Goal: Book appointment/travel/reservation

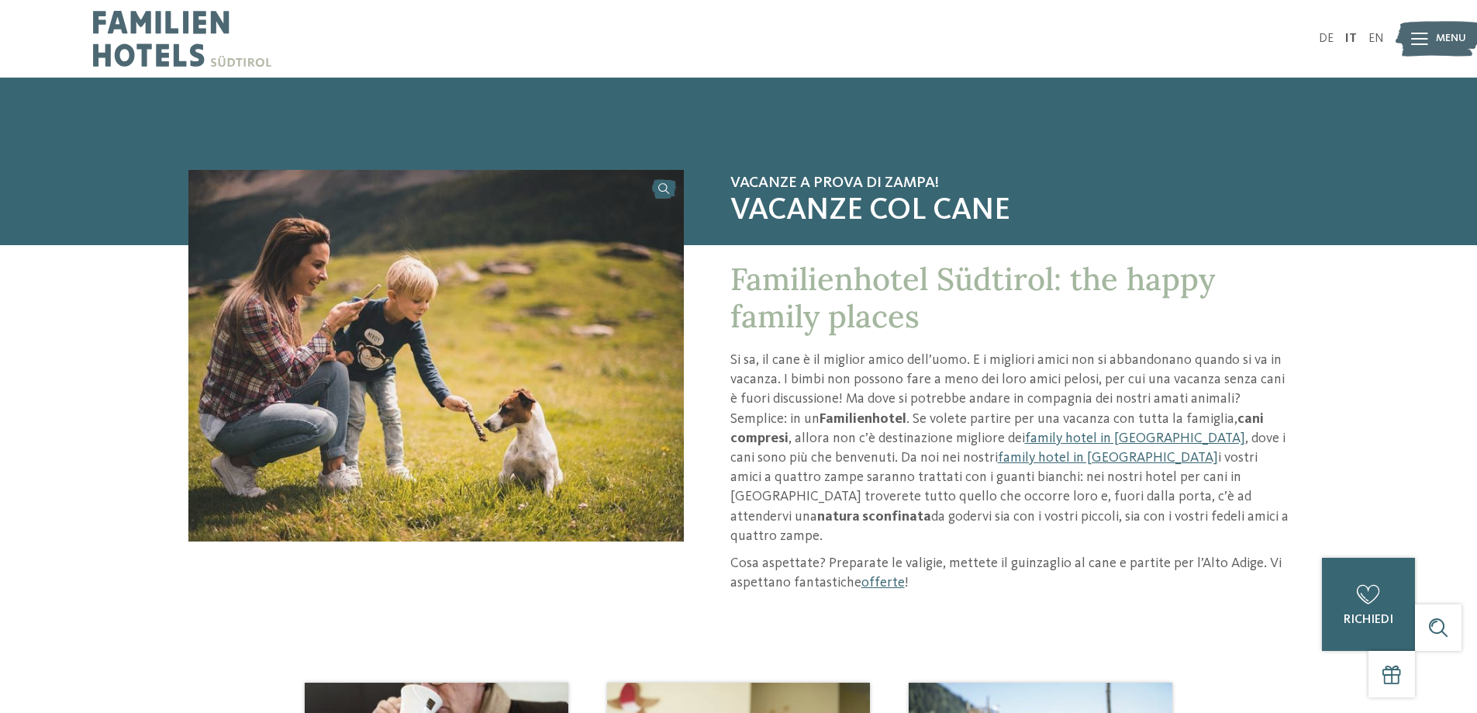
click at [1427, 36] on icon at bounding box center [1419, 39] width 17 height 12
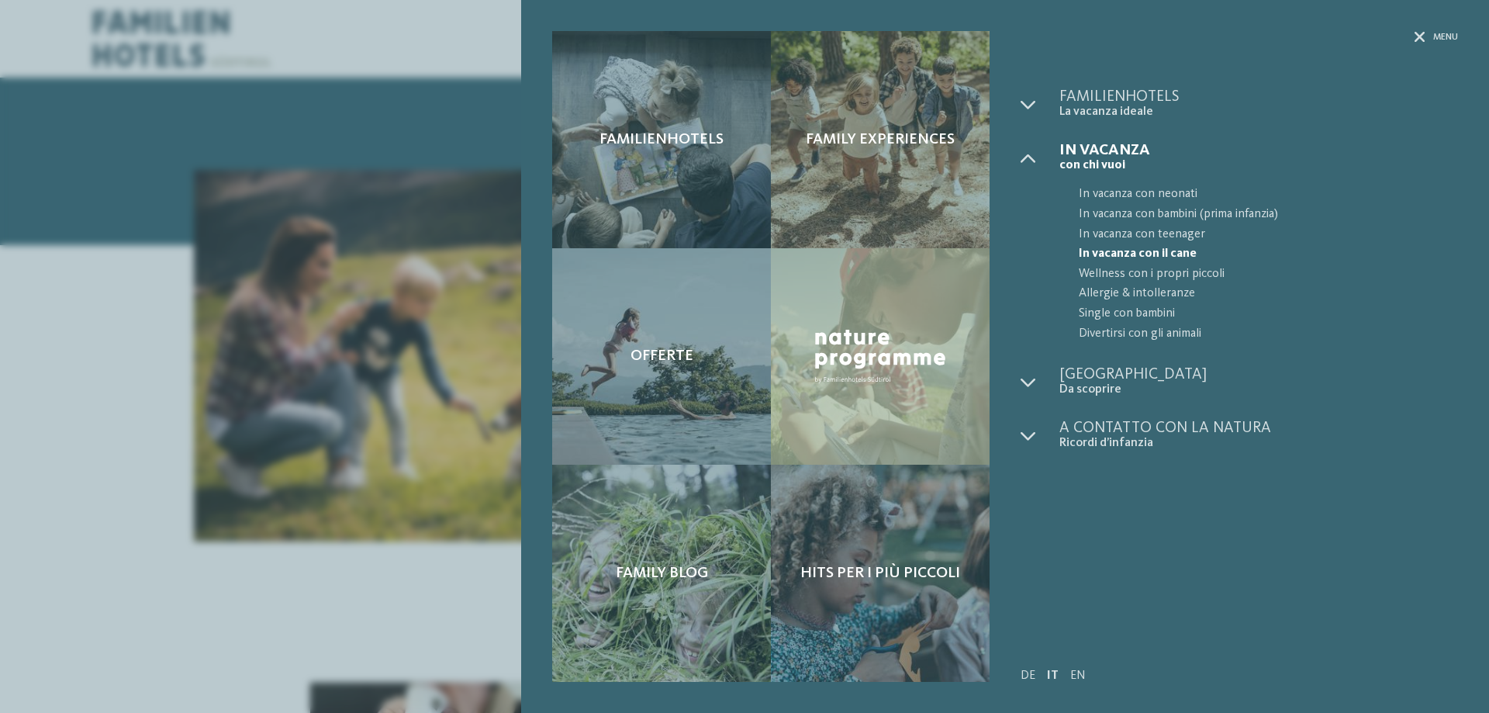
click at [1150, 247] on span "In vacanza con il cane" at bounding box center [1268, 254] width 379 height 20
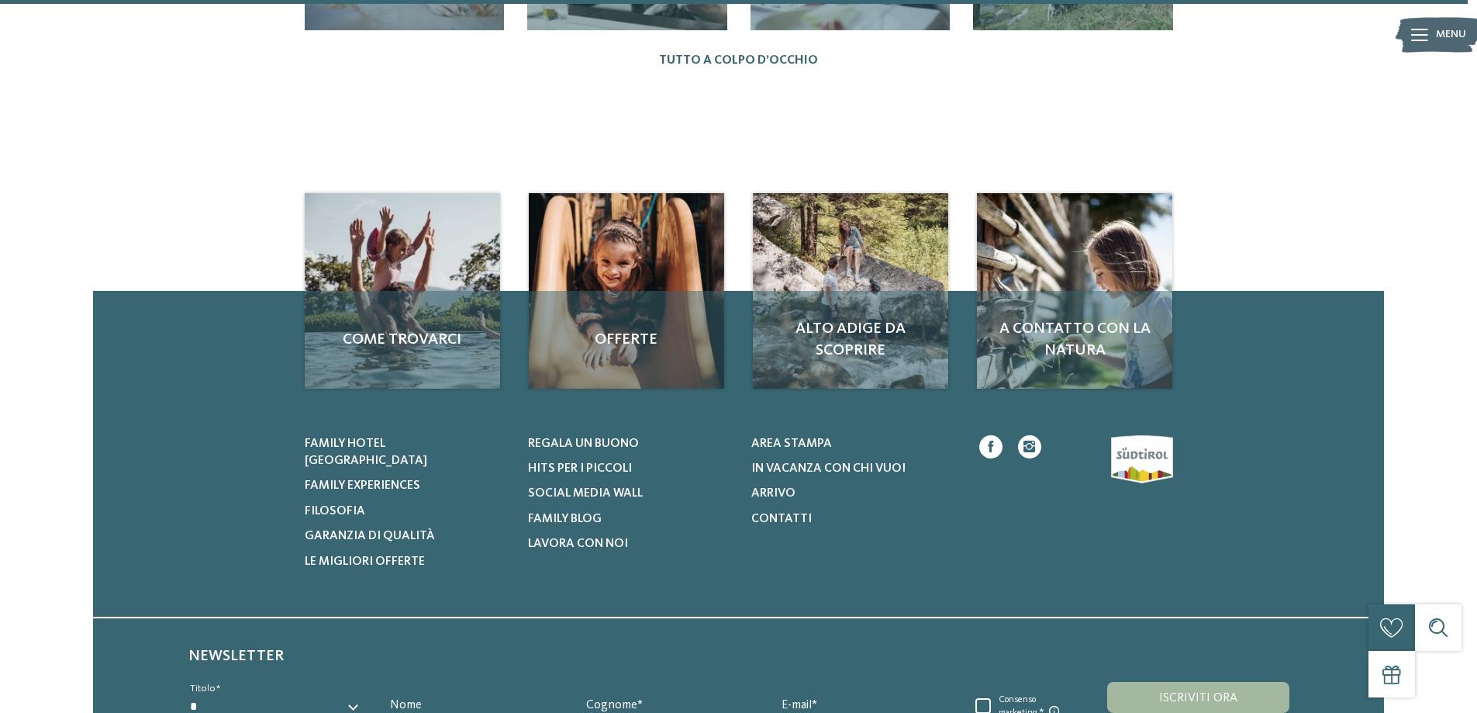
scroll to position [2249, 0]
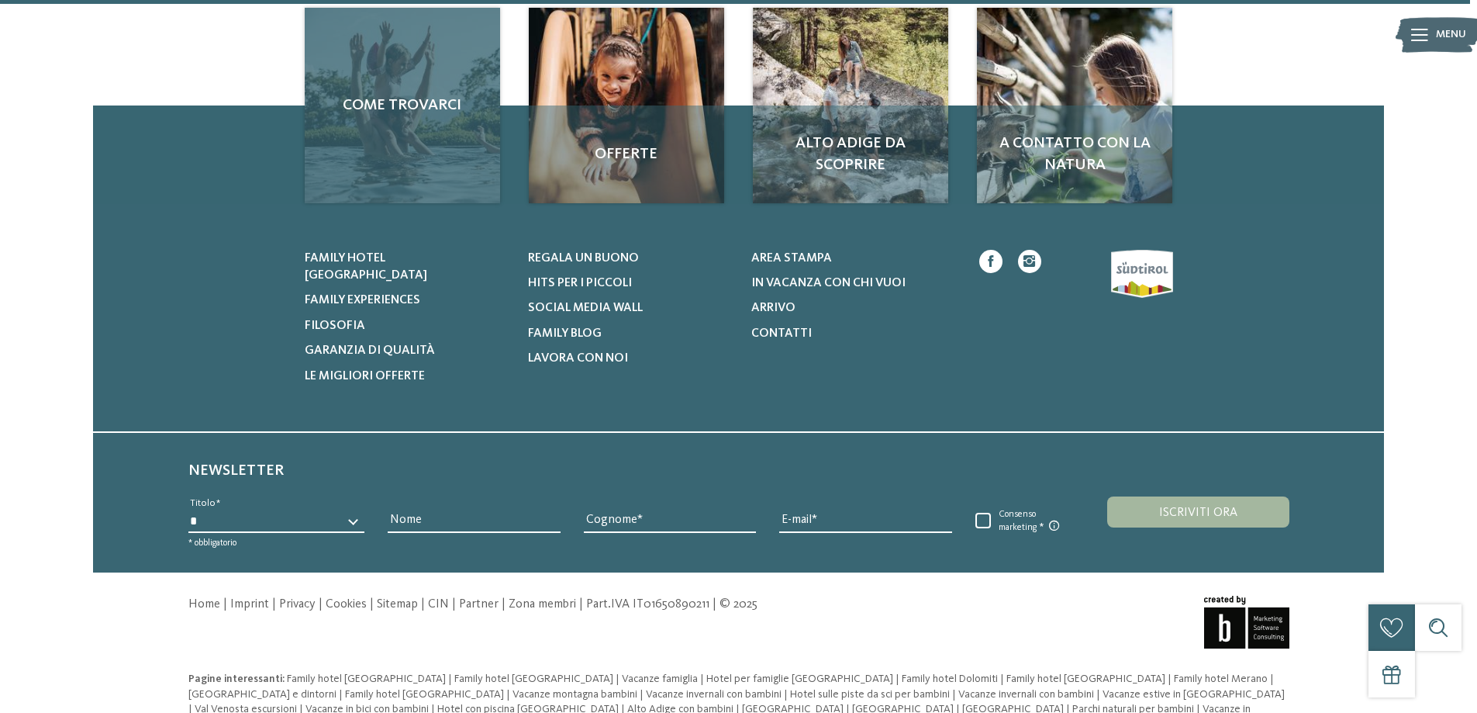
click at [408, 148] on div "Come trovarci" at bounding box center [402, 105] width 195 height 195
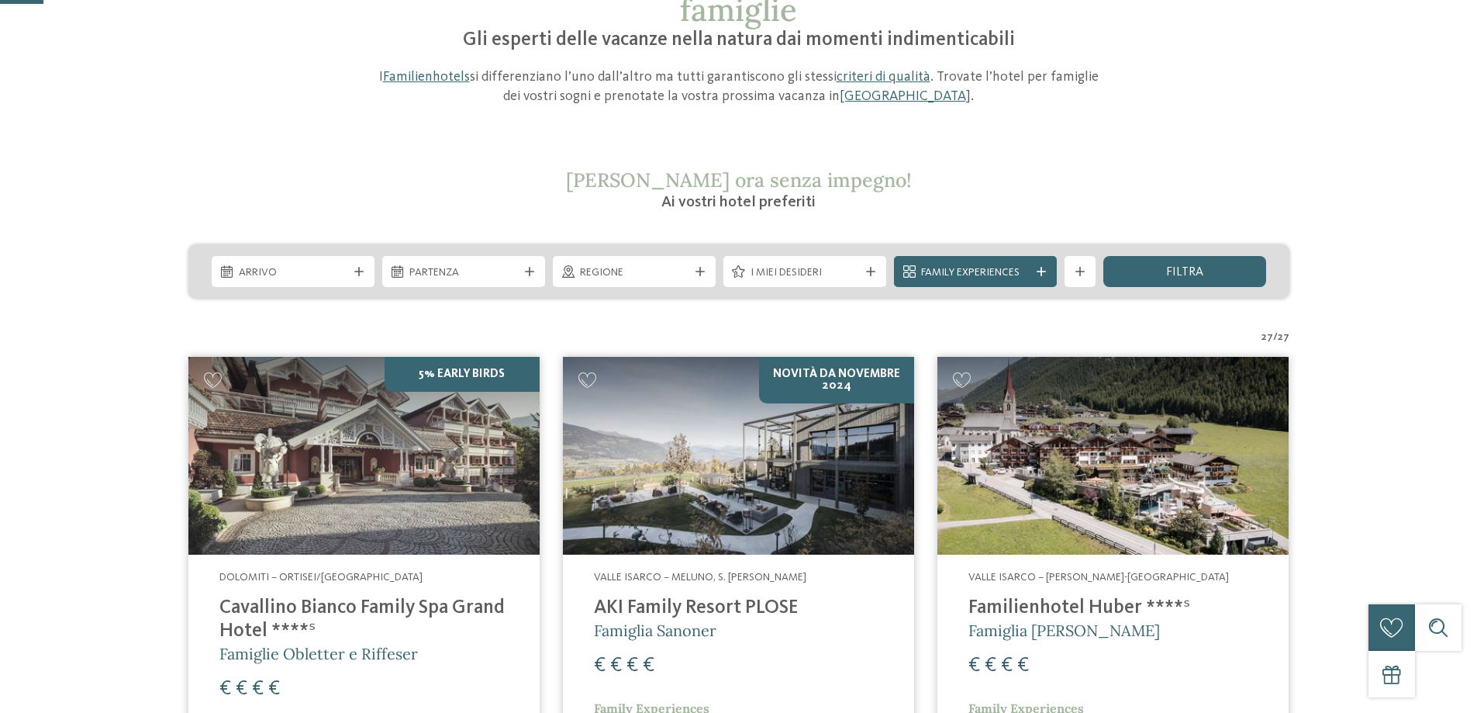
scroll to position [155, 0]
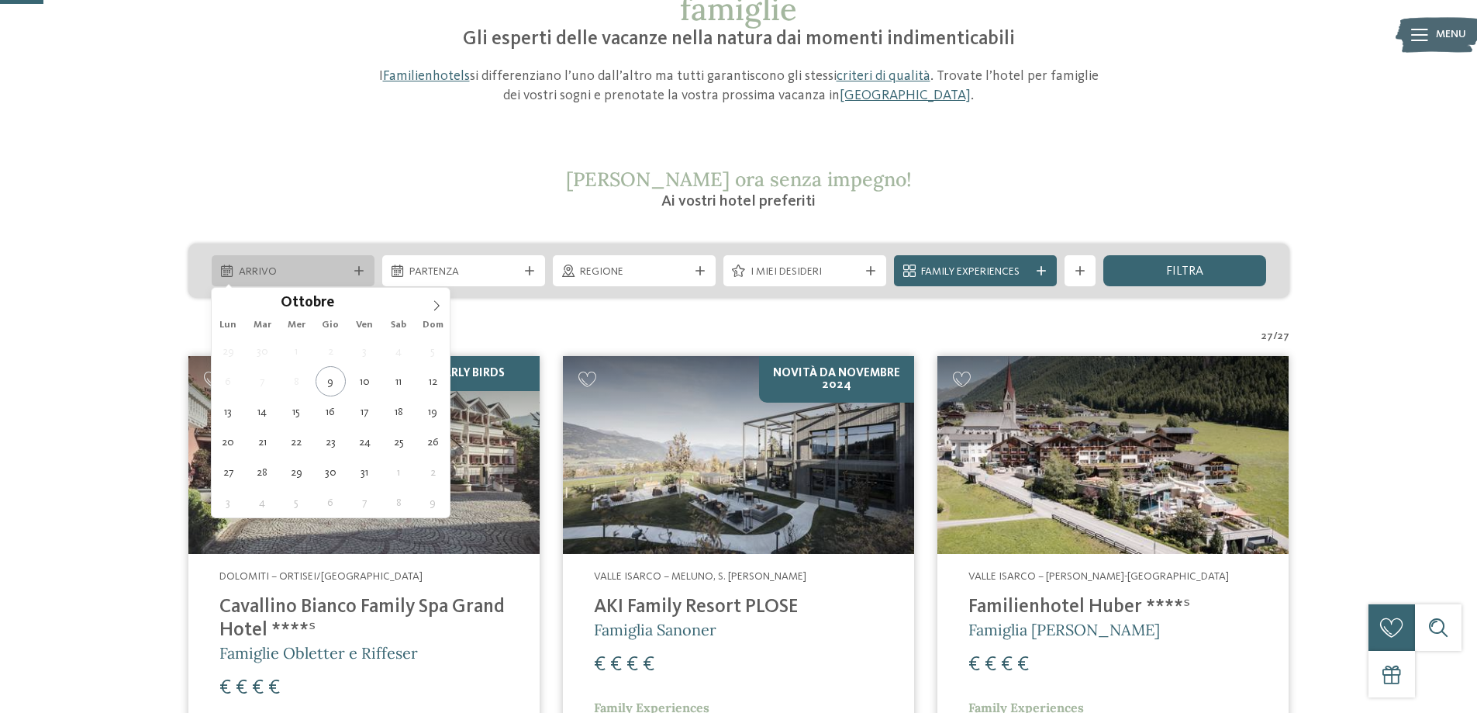
click at [357, 275] on icon at bounding box center [358, 270] width 9 height 9
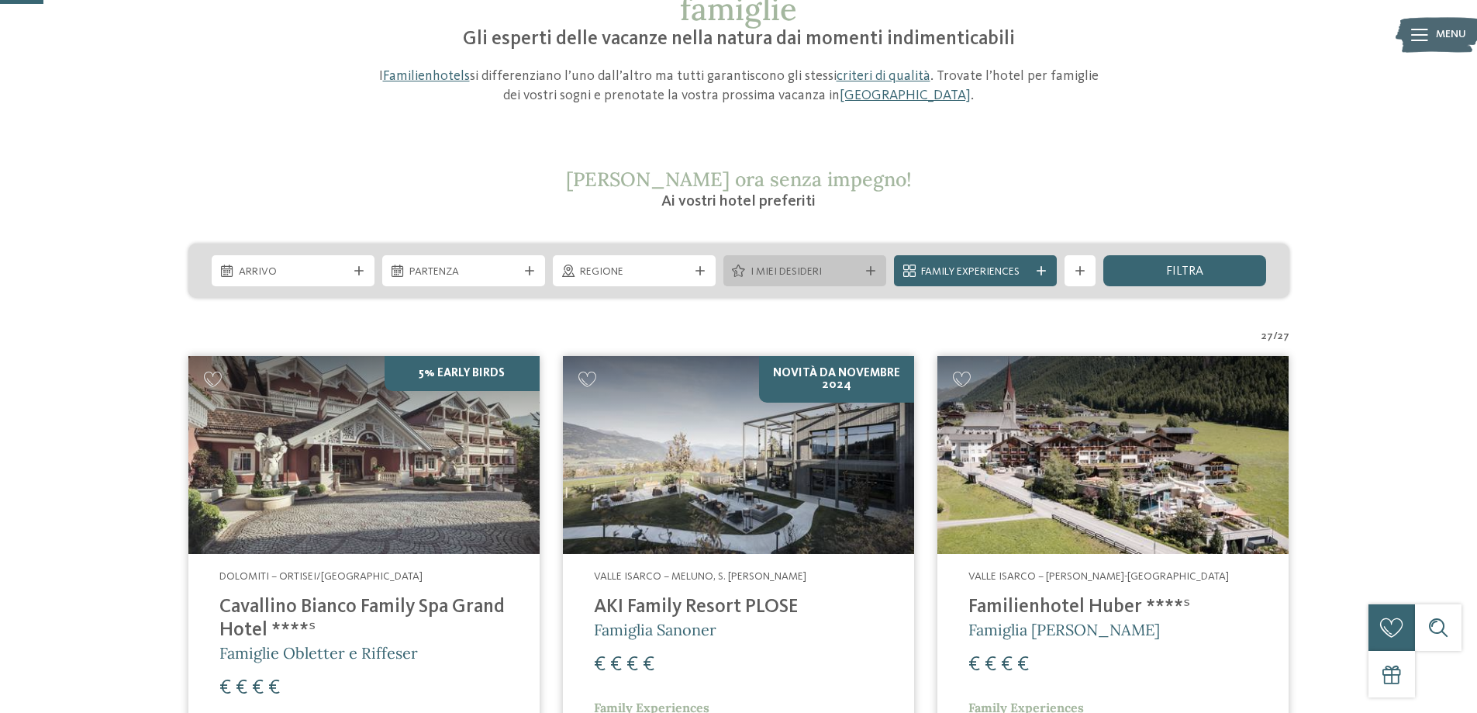
click at [810, 279] on span "I miei desideri" at bounding box center [805, 272] width 109 height 16
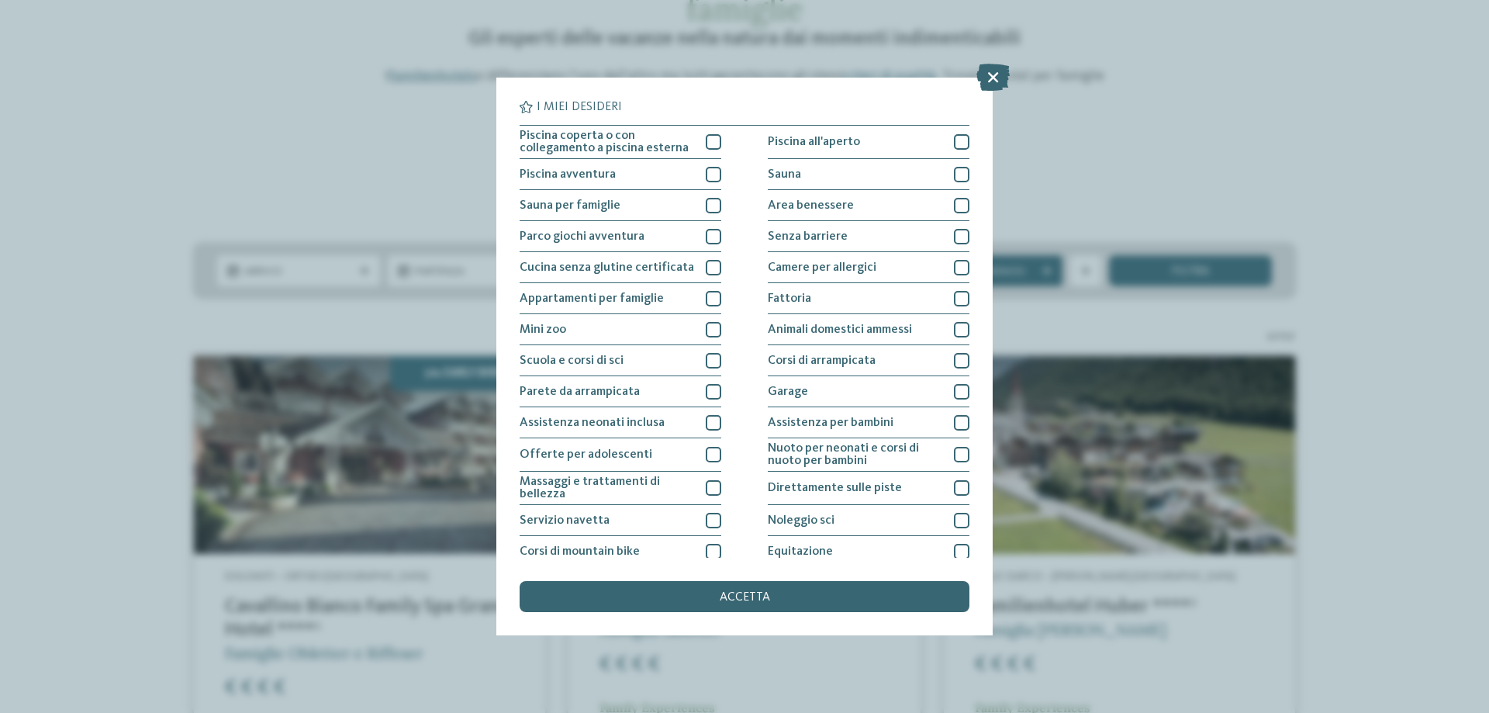
click at [161, 285] on div "I miei desideri Piscina coperta o con collegamento a piscina esterna Piscina al…" at bounding box center [744, 356] width 1489 height 713
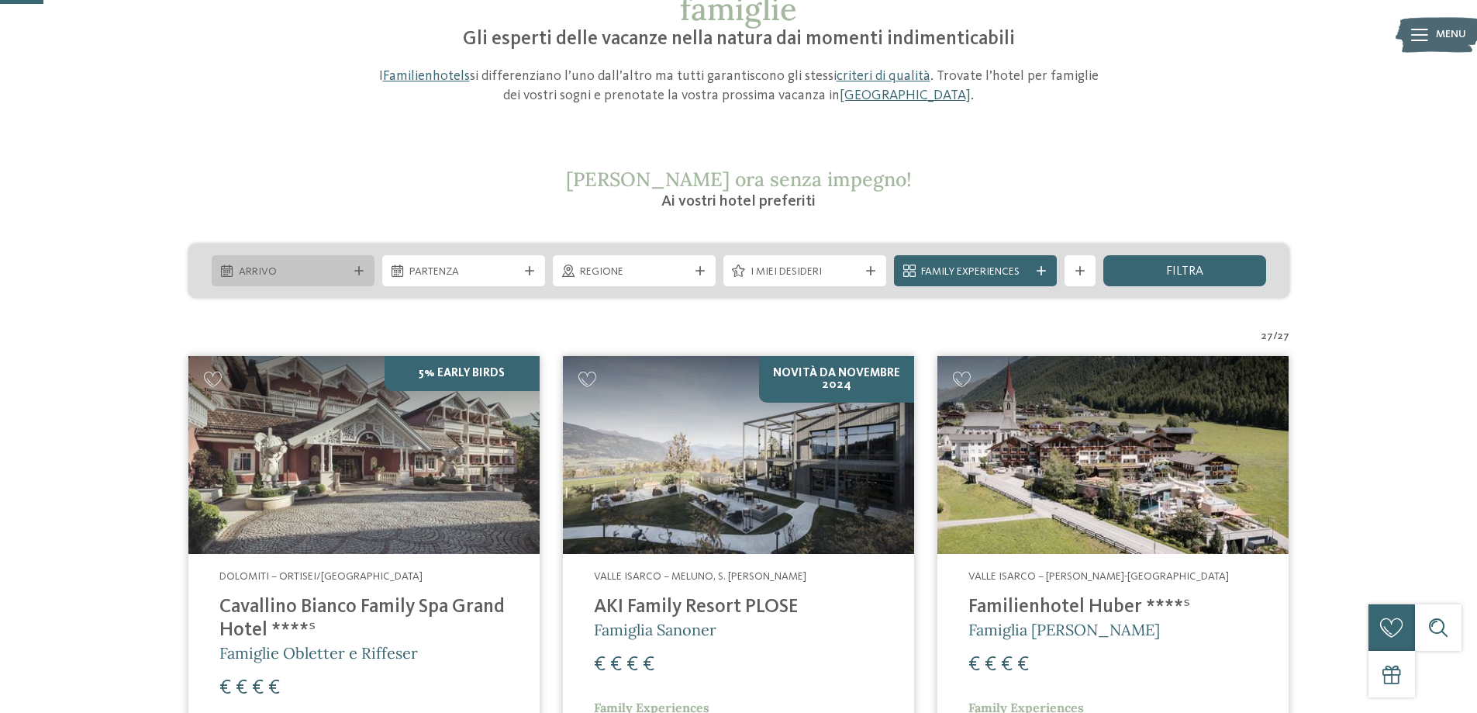
click at [316, 270] on span "Arrivo" at bounding box center [293, 272] width 109 height 16
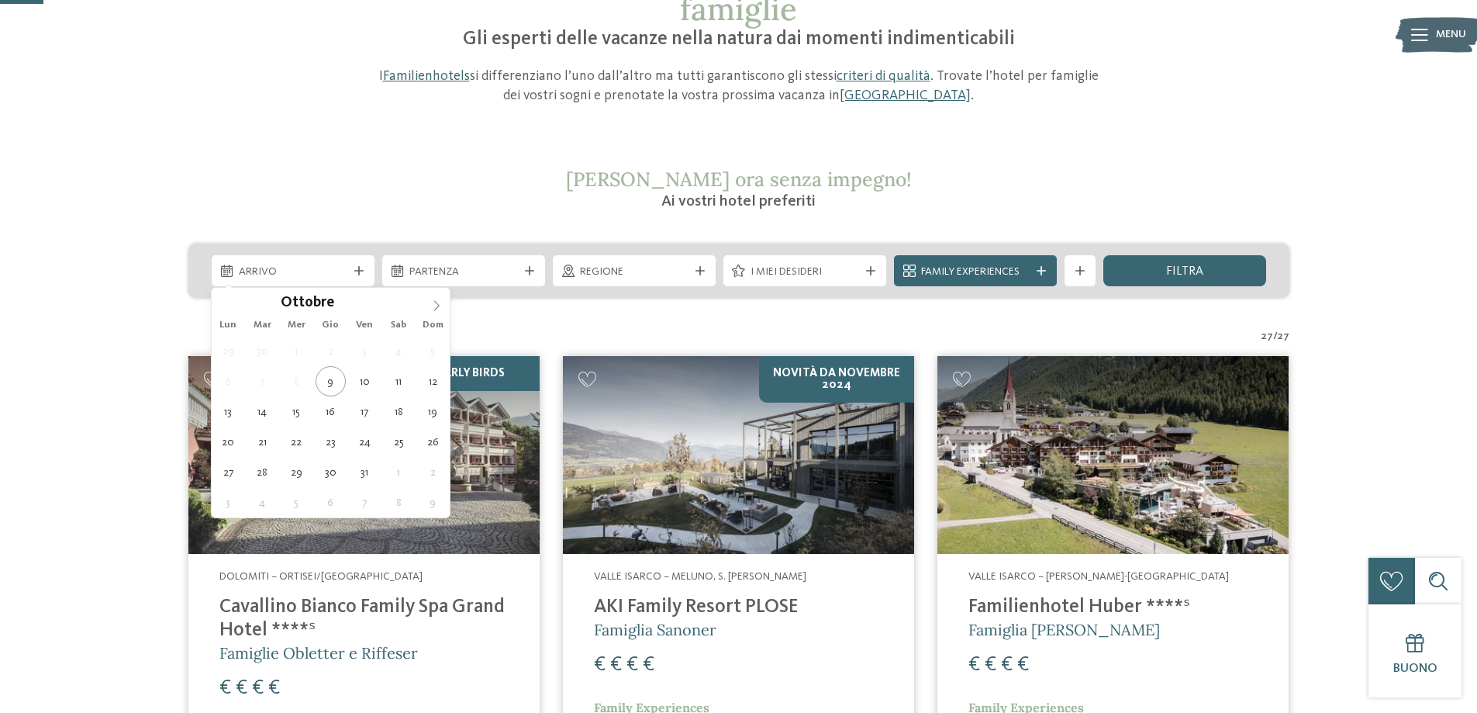
click at [442, 301] on icon at bounding box center [436, 305] width 11 height 11
type div "[DATE]"
drag, startPoint x: 364, startPoint y: 357, endPoint x: 325, endPoint y: 357, distance: 38.8
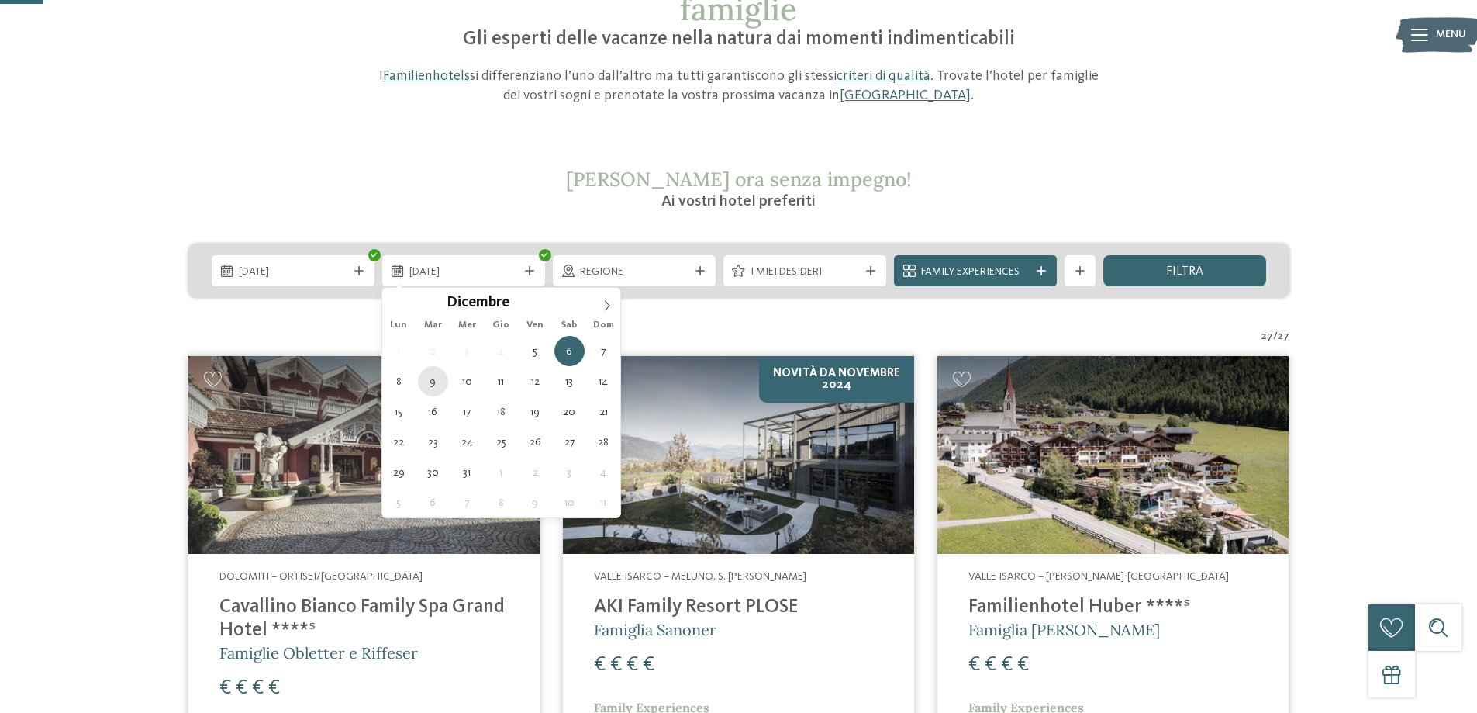
type div "[DATE]"
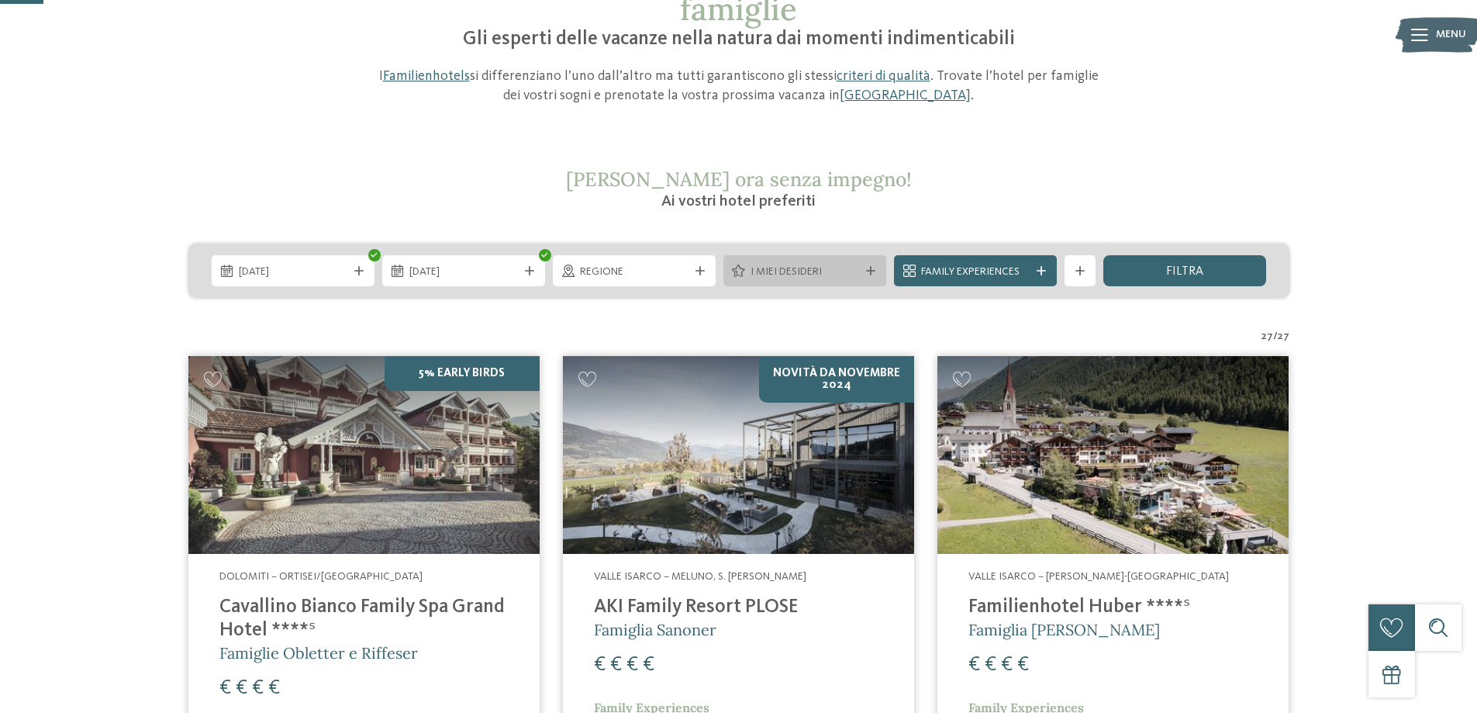
click at [872, 271] on icon at bounding box center [870, 270] width 9 height 9
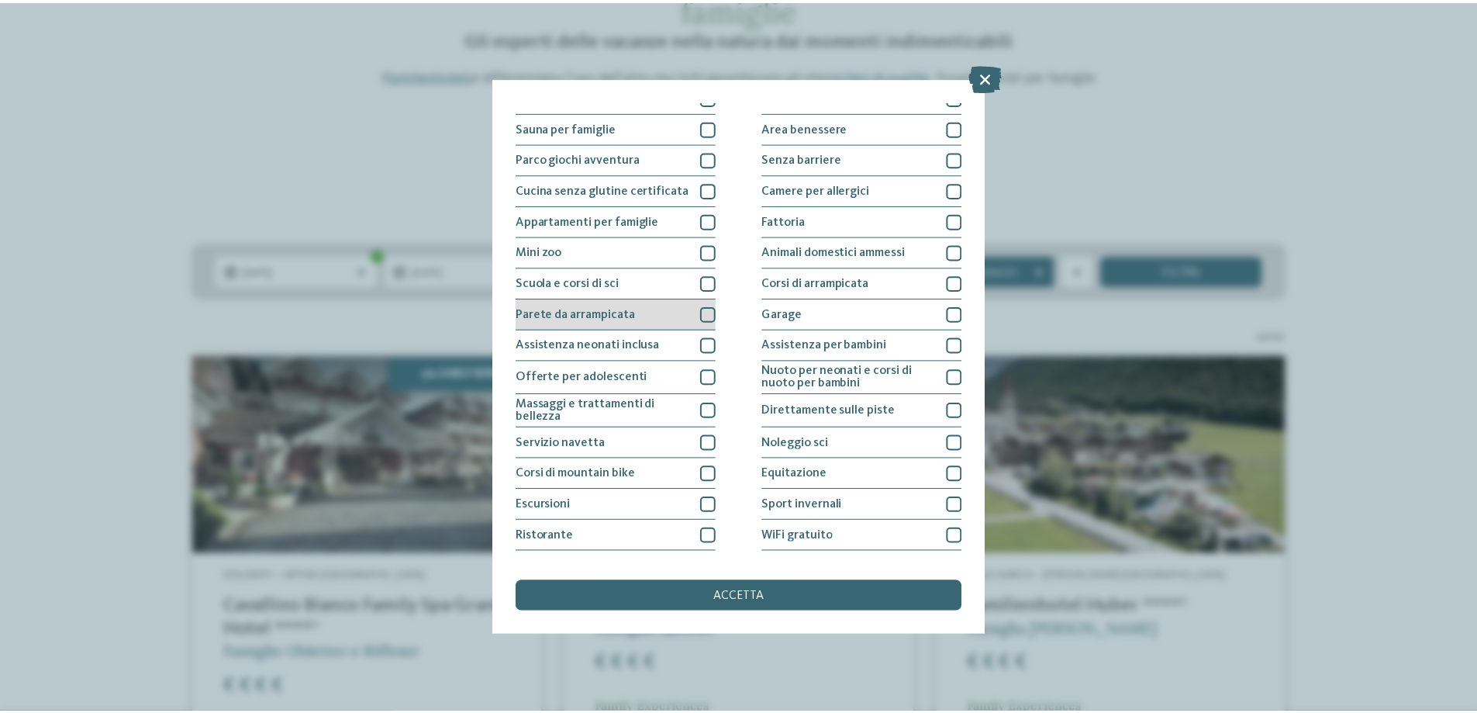
scroll to position [102, 0]
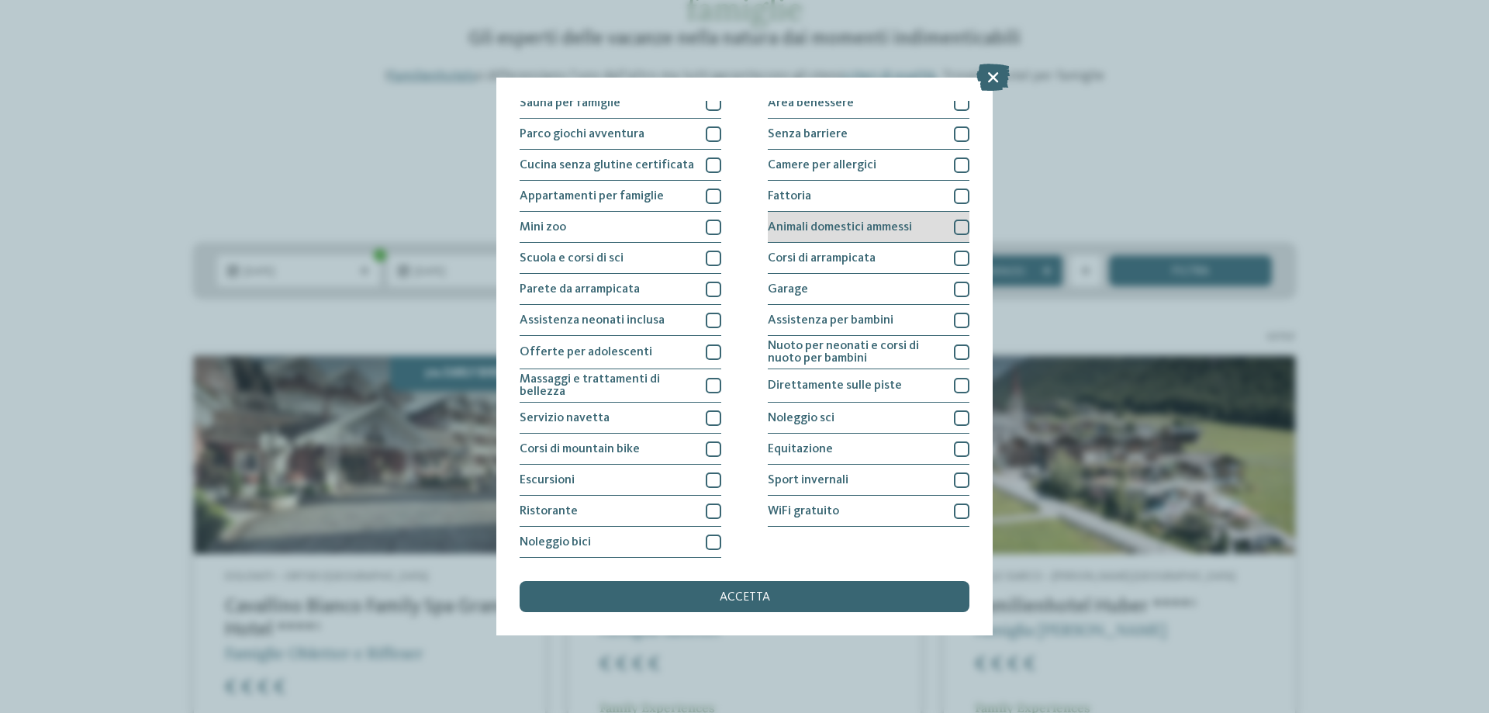
click at [957, 223] on div at bounding box center [962, 227] width 16 height 16
click at [859, 587] on div "accetta" at bounding box center [745, 596] width 450 height 31
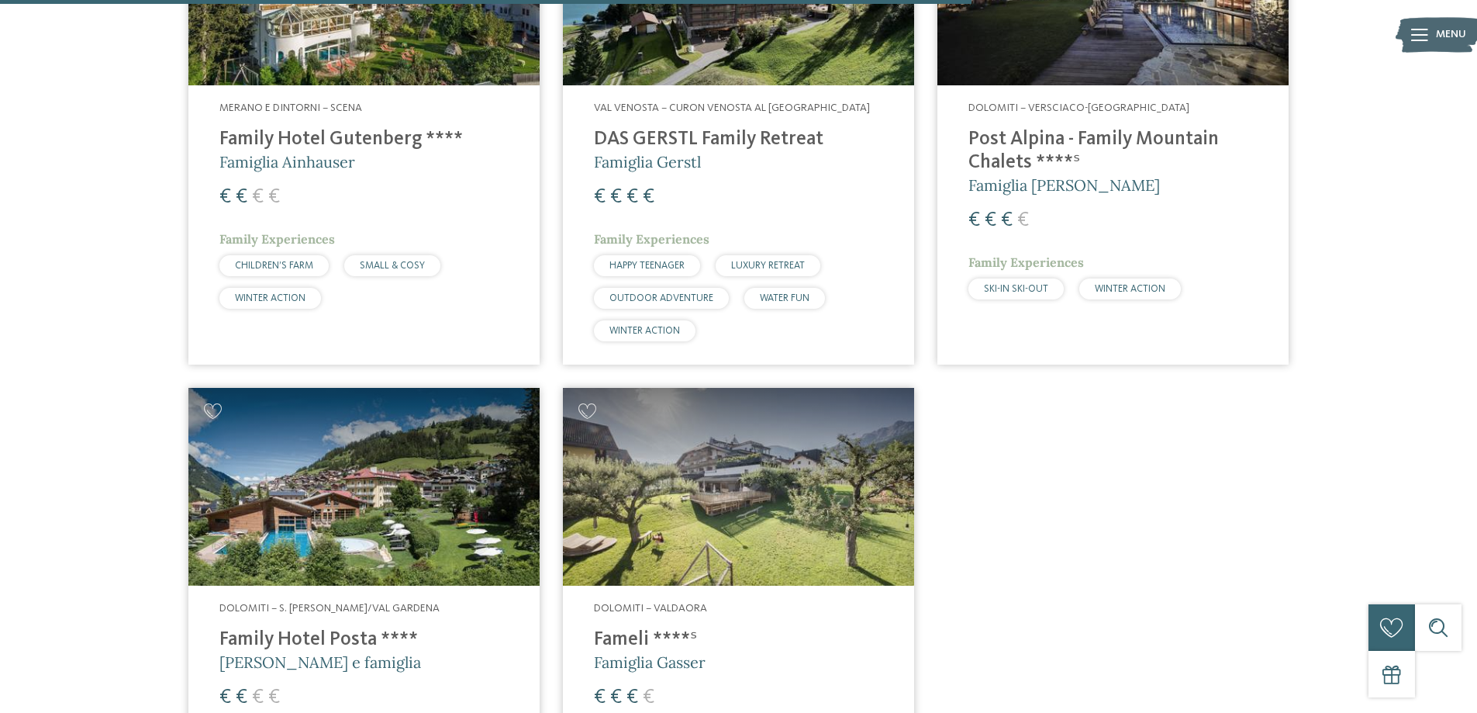
scroll to position [1827, 0]
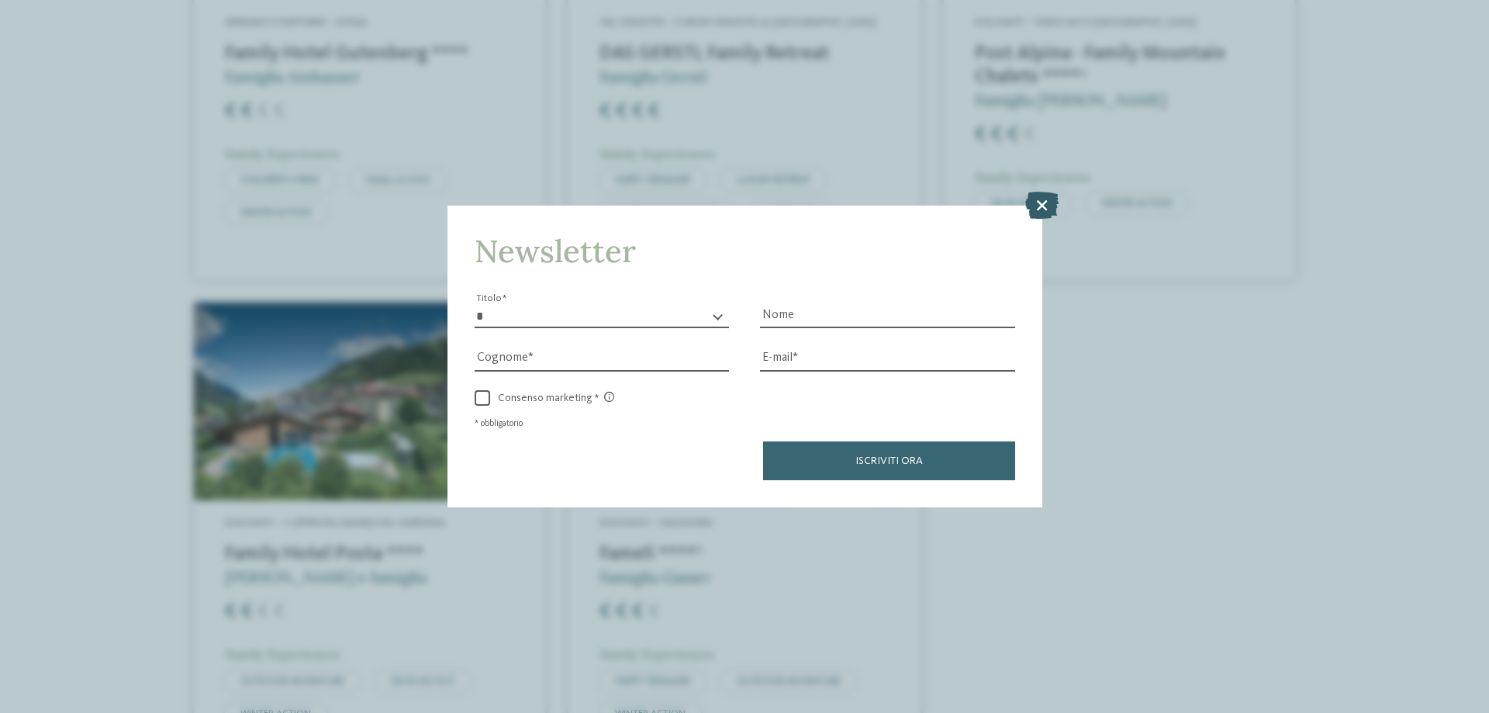
click at [1033, 209] on icon at bounding box center [1041, 205] width 33 height 27
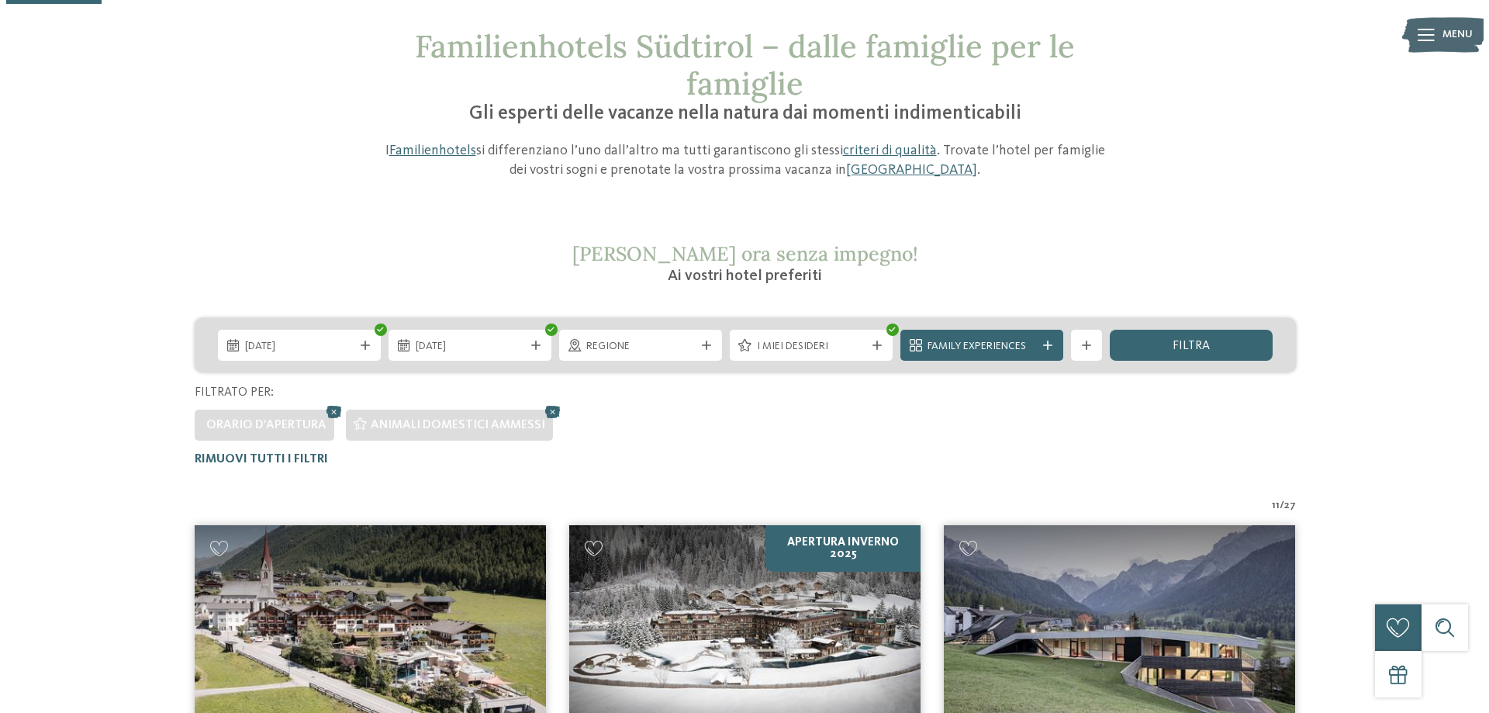
scroll to position [78, 0]
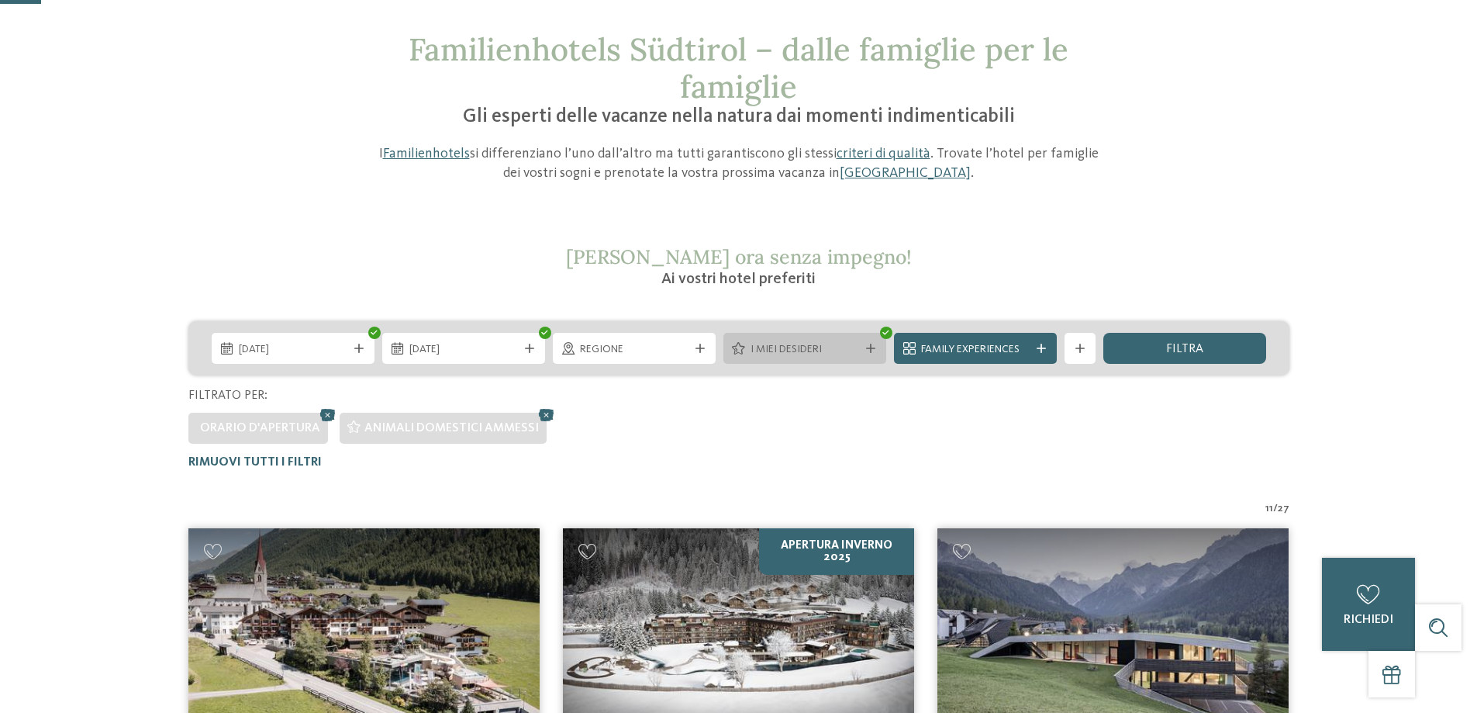
click at [872, 351] on icon at bounding box center [870, 348] width 9 height 9
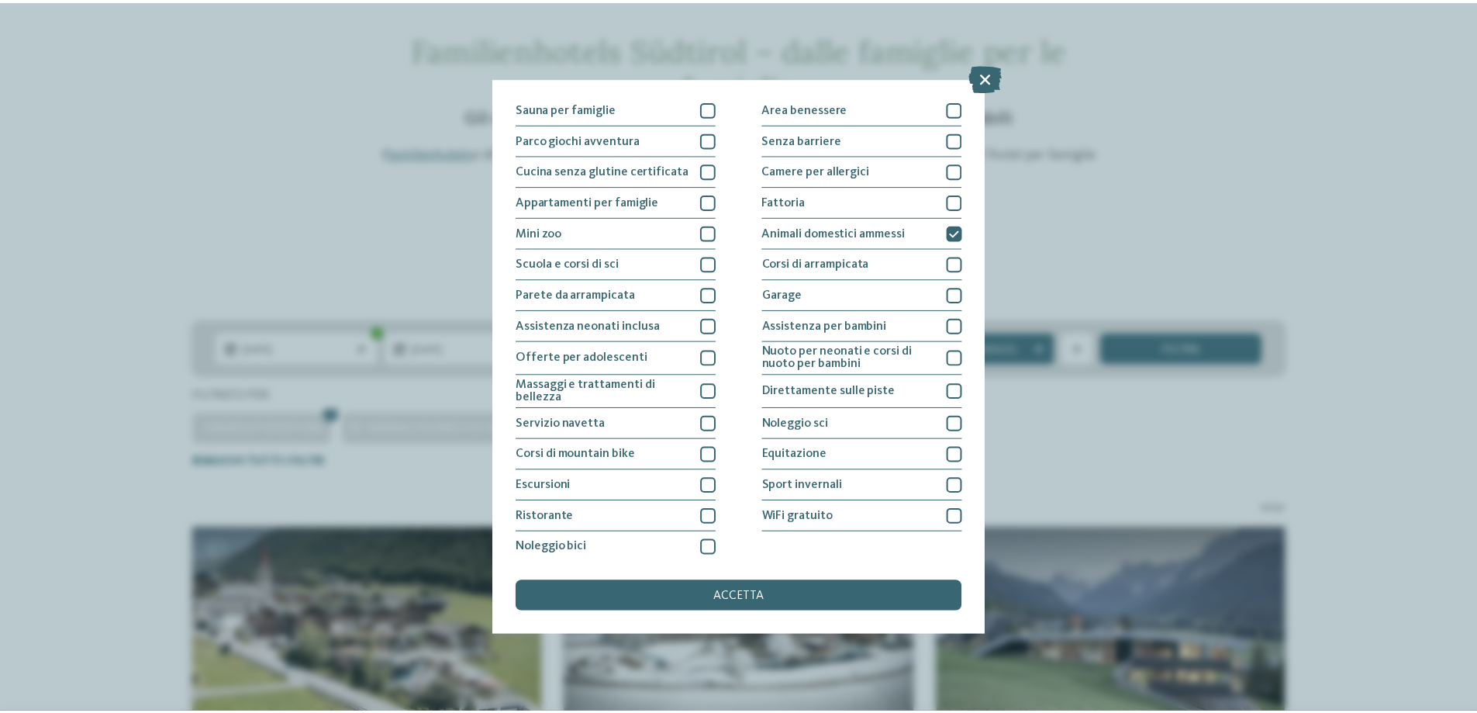
scroll to position [102, 0]
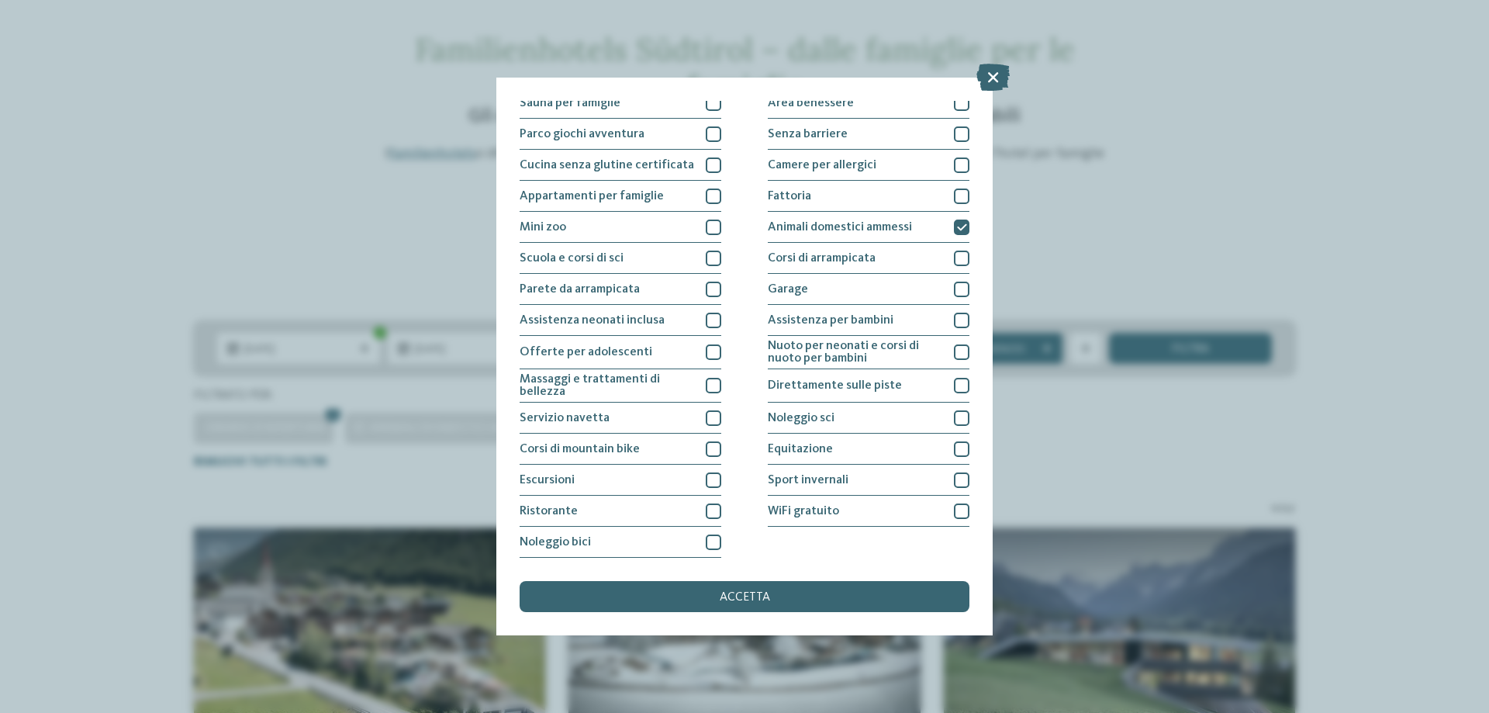
click at [992, 81] on icon at bounding box center [992, 77] width 33 height 27
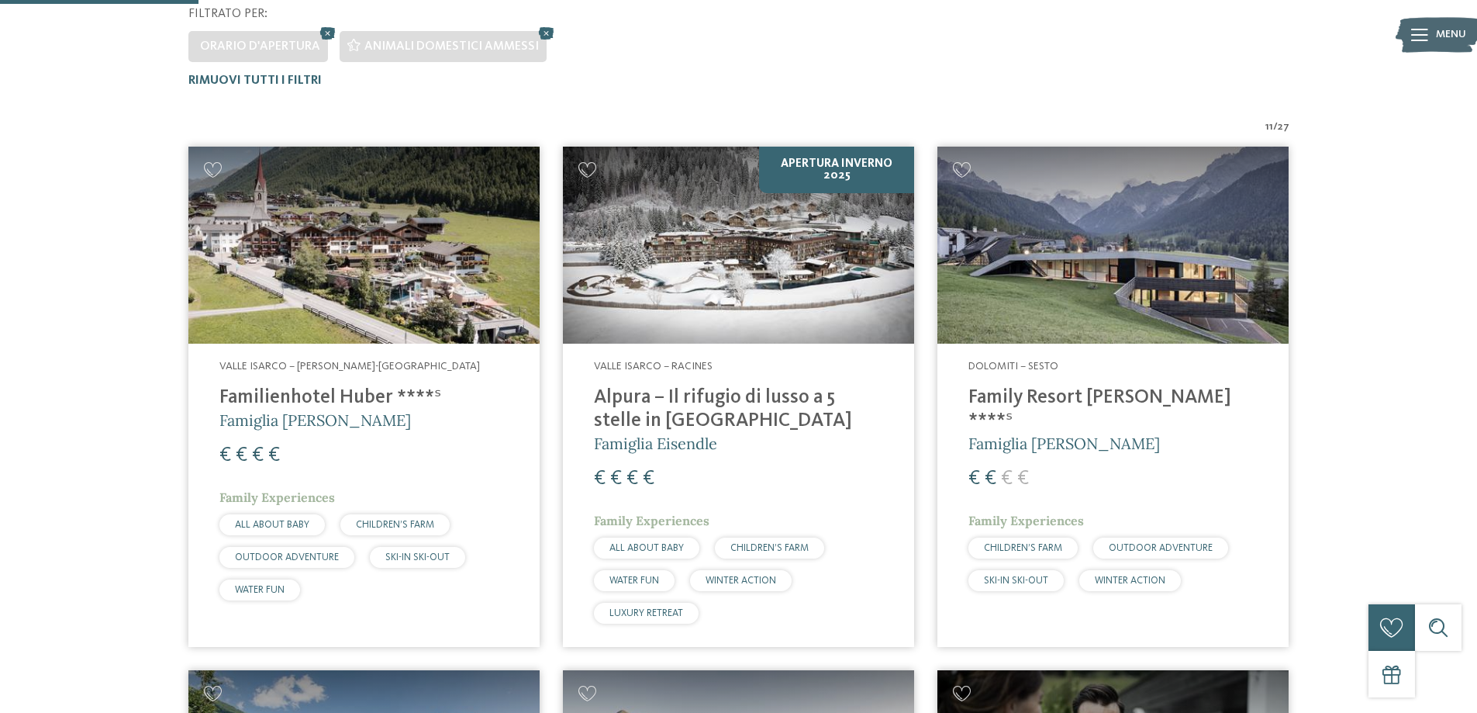
scroll to position [465, 0]
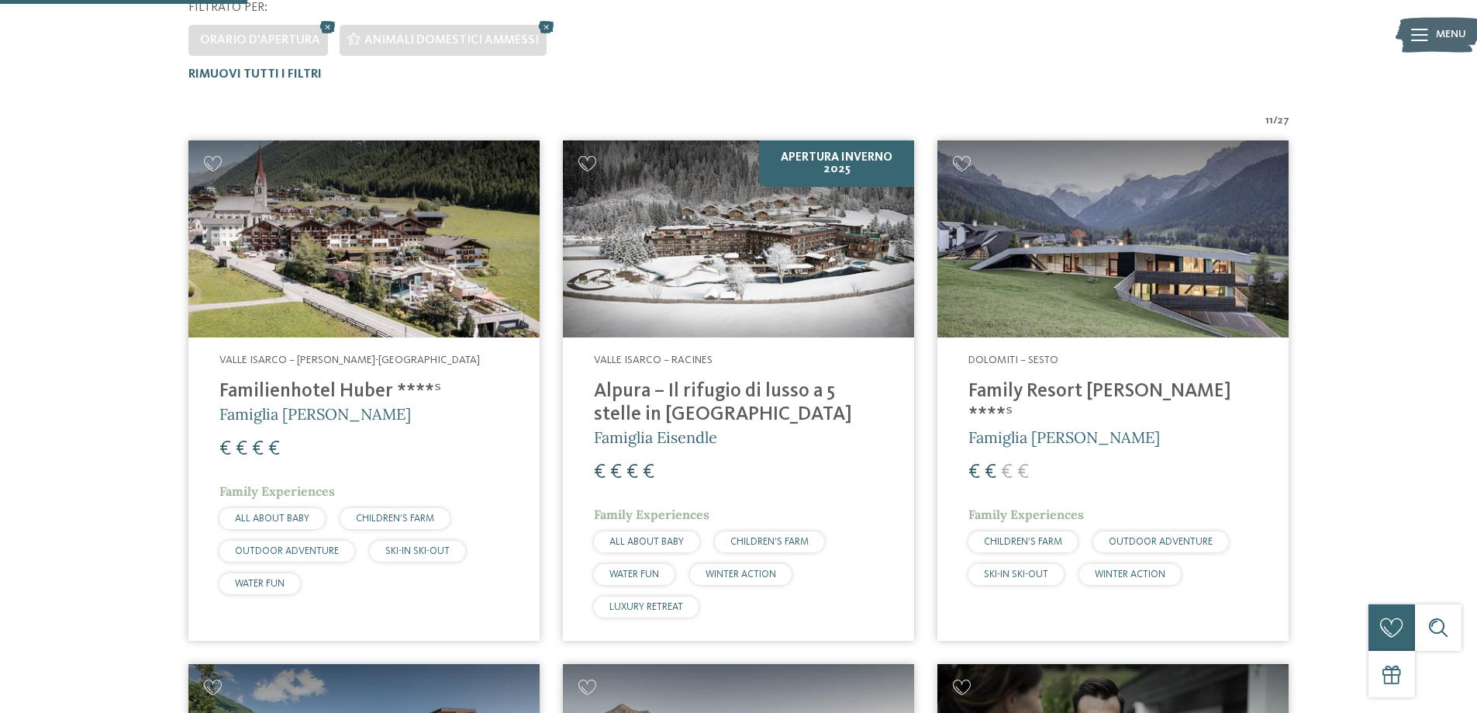
click at [1104, 392] on h4 "Family Resort [PERSON_NAME] ****ˢ" at bounding box center [1113, 403] width 289 height 47
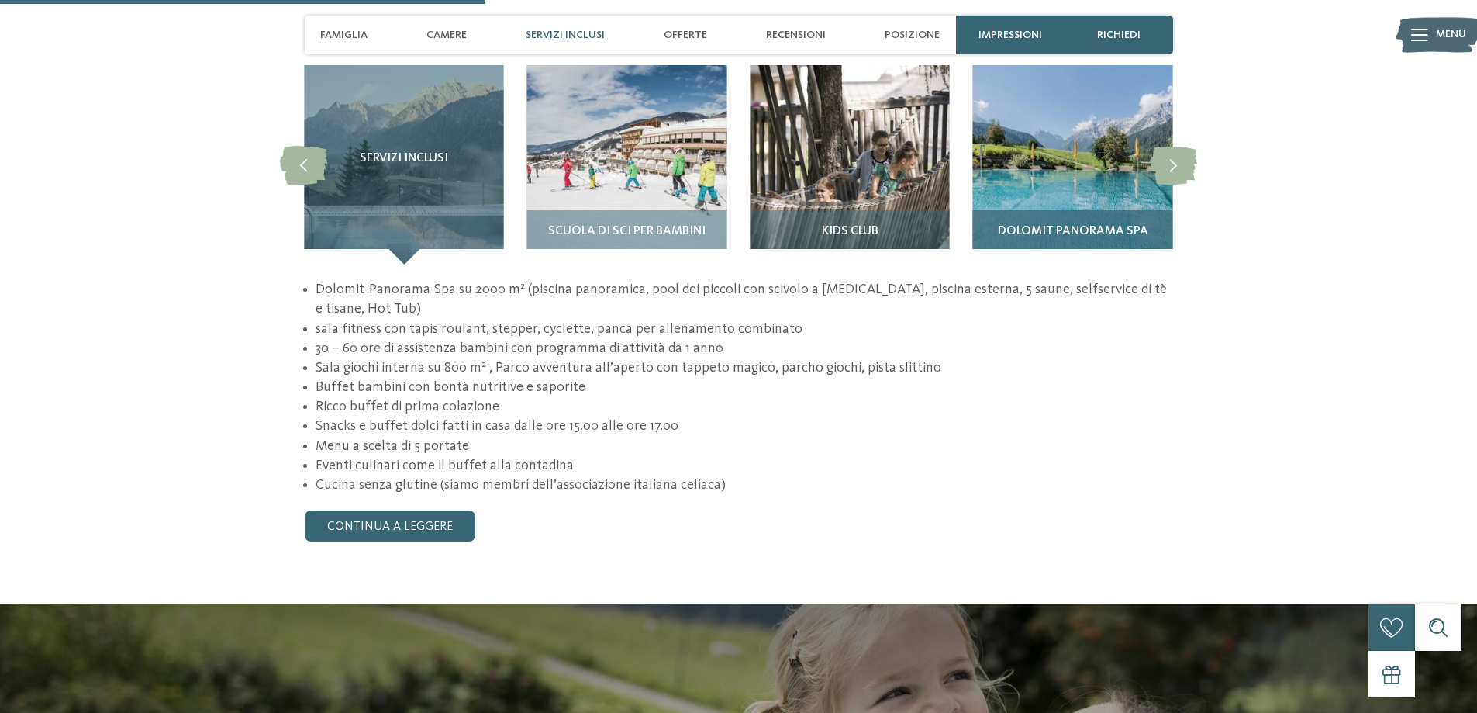
scroll to position [1551, 0]
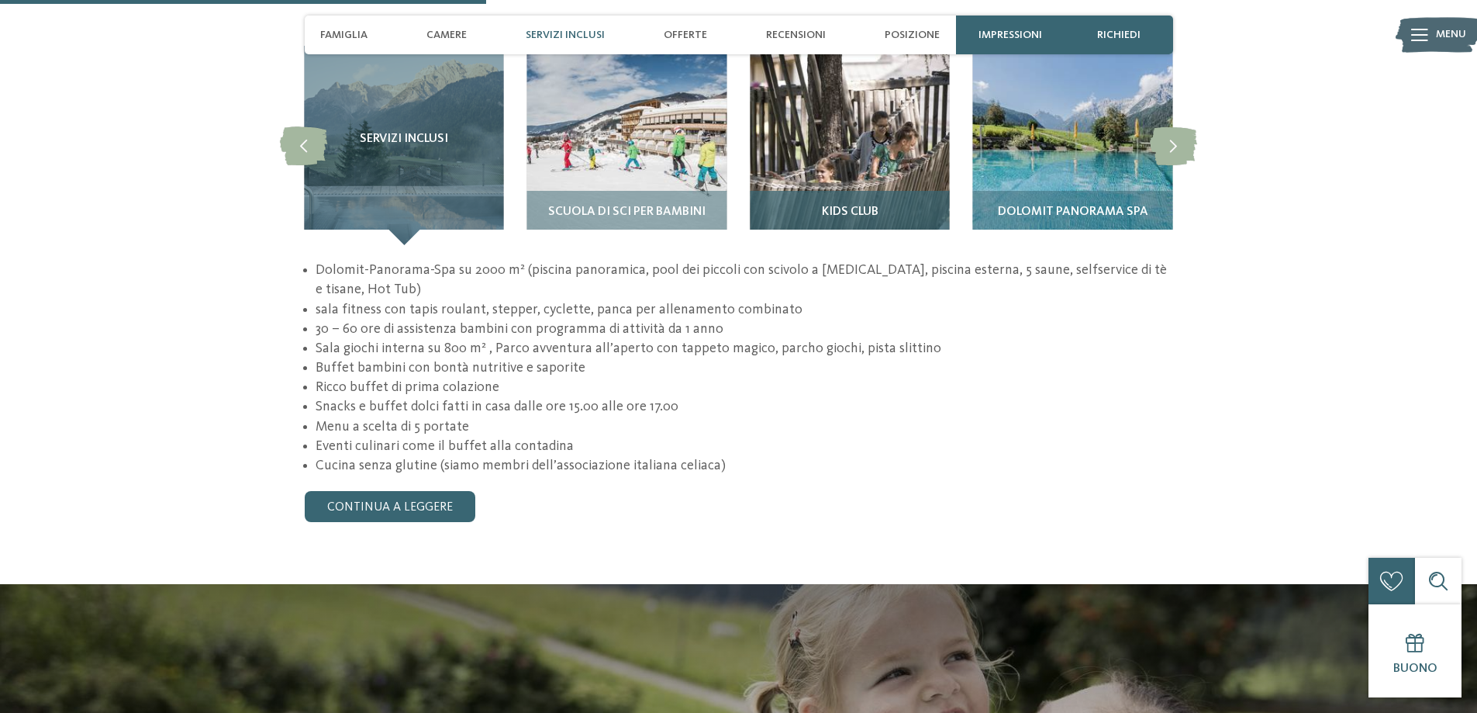
click at [889, 205] on h3 "Kids Club" at bounding box center [850, 212] width 184 height 14
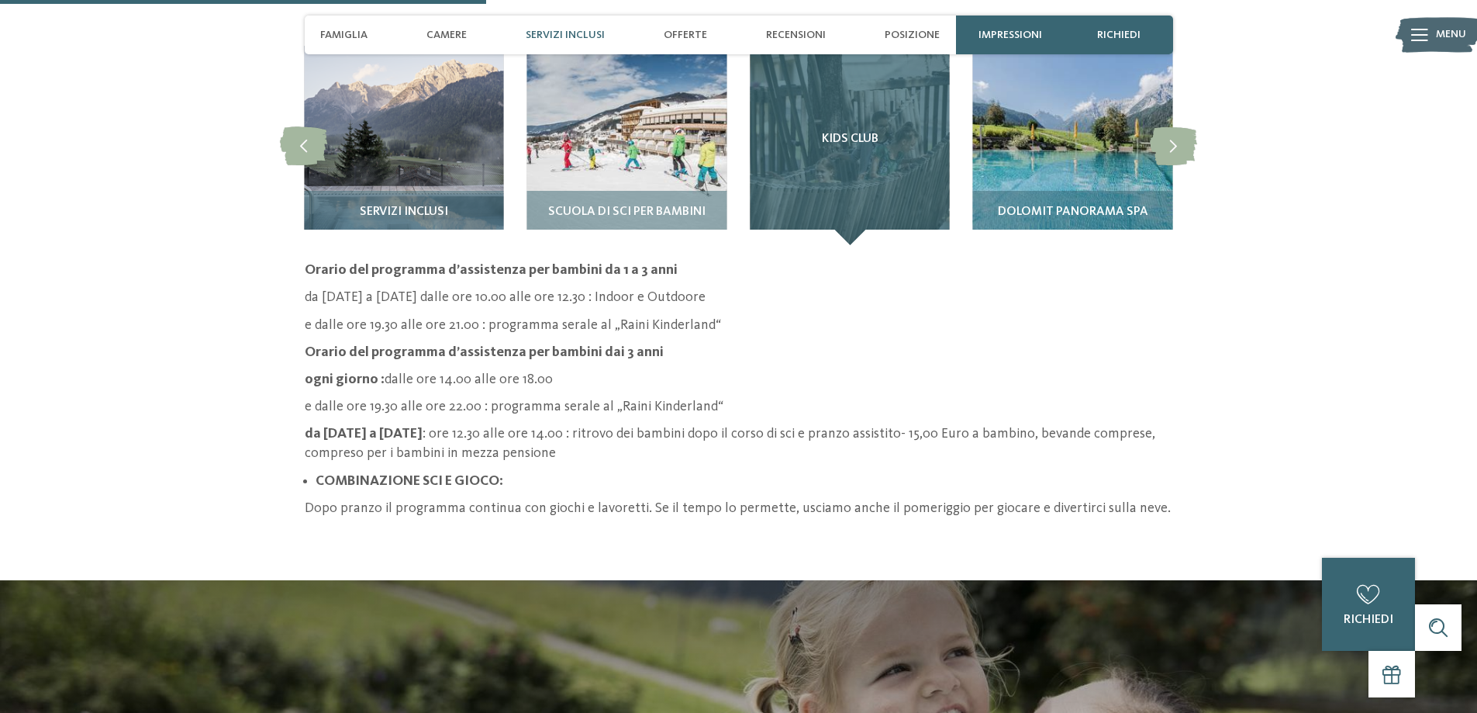
click at [834, 138] on div "Kids Club" at bounding box center [849, 145] width 199 height 199
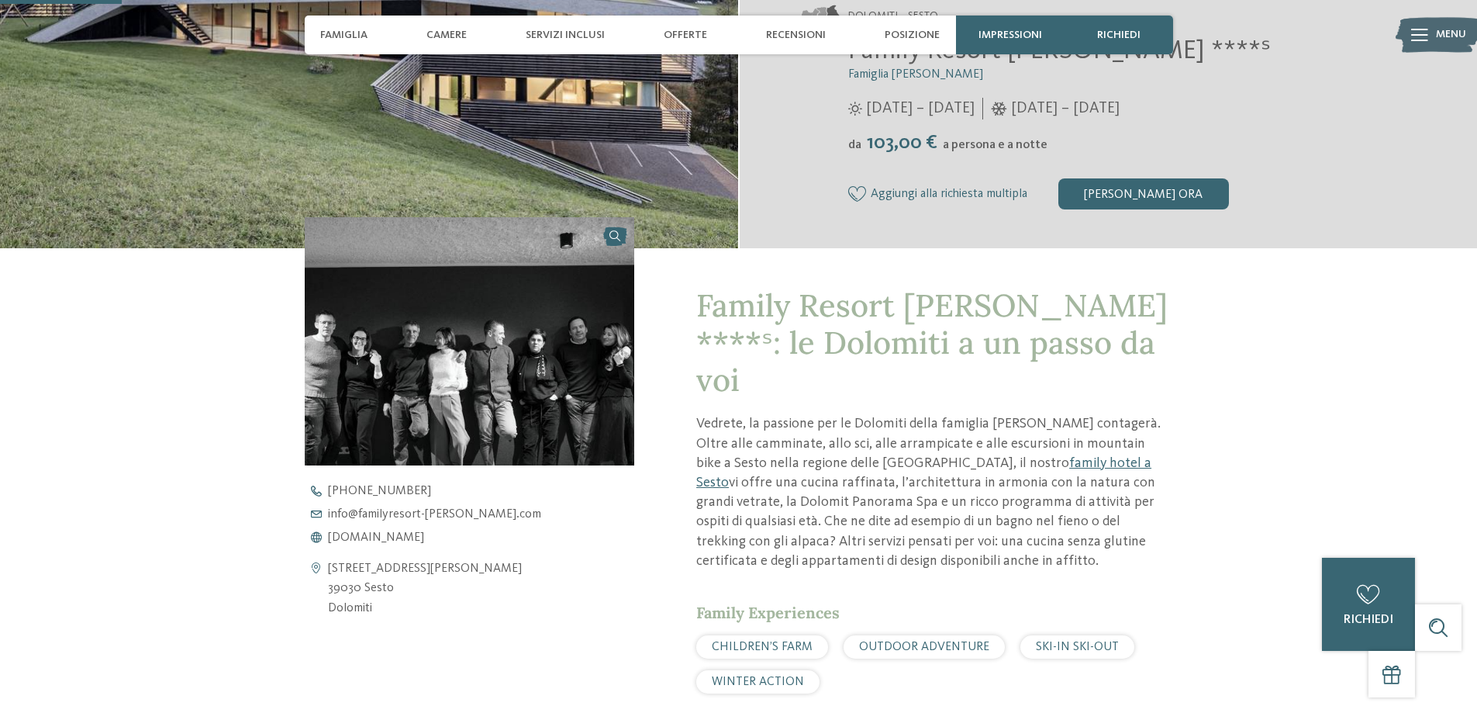
scroll to position [388, 0]
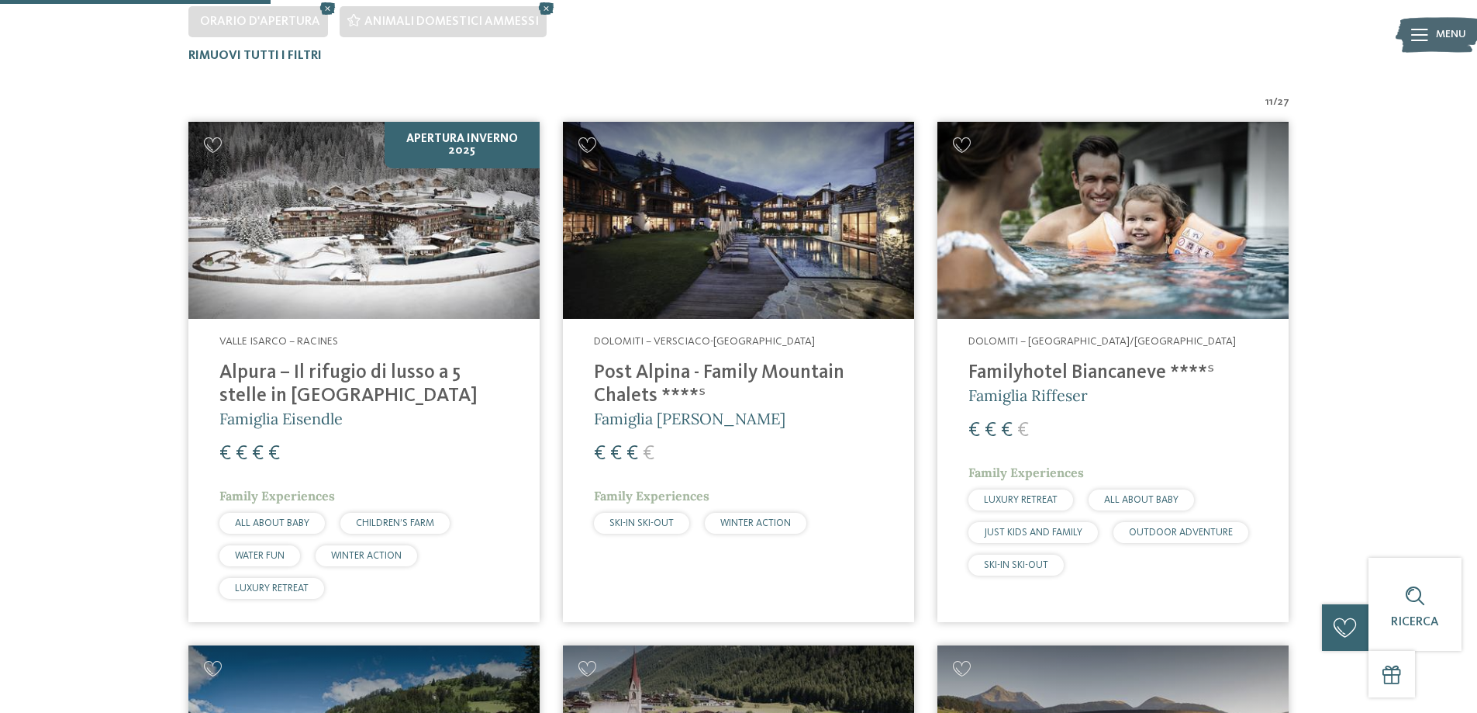
scroll to position [509, 0]
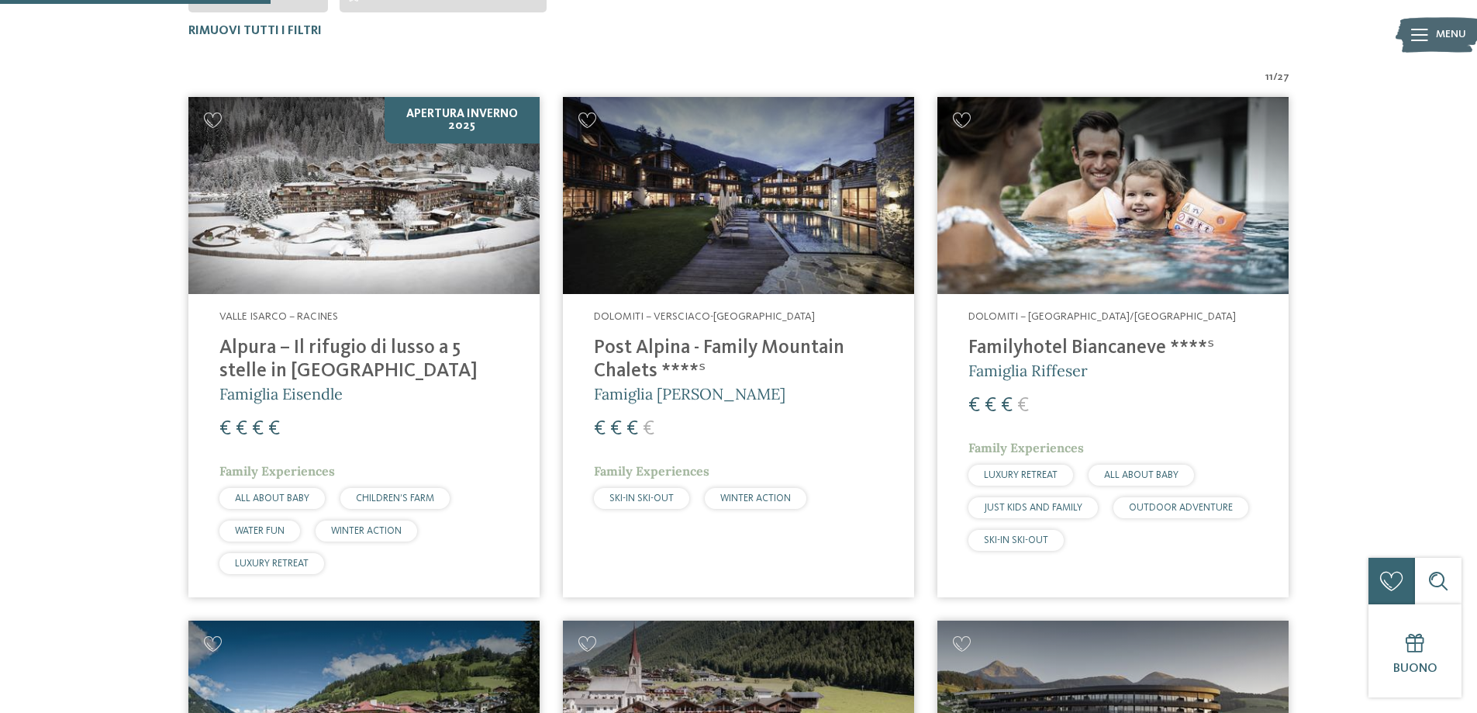
click at [1088, 347] on h4 "Familyhotel Biancaneve ****ˢ" at bounding box center [1113, 348] width 289 height 23
